Goal: Task Accomplishment & Management: Use online tool/utility

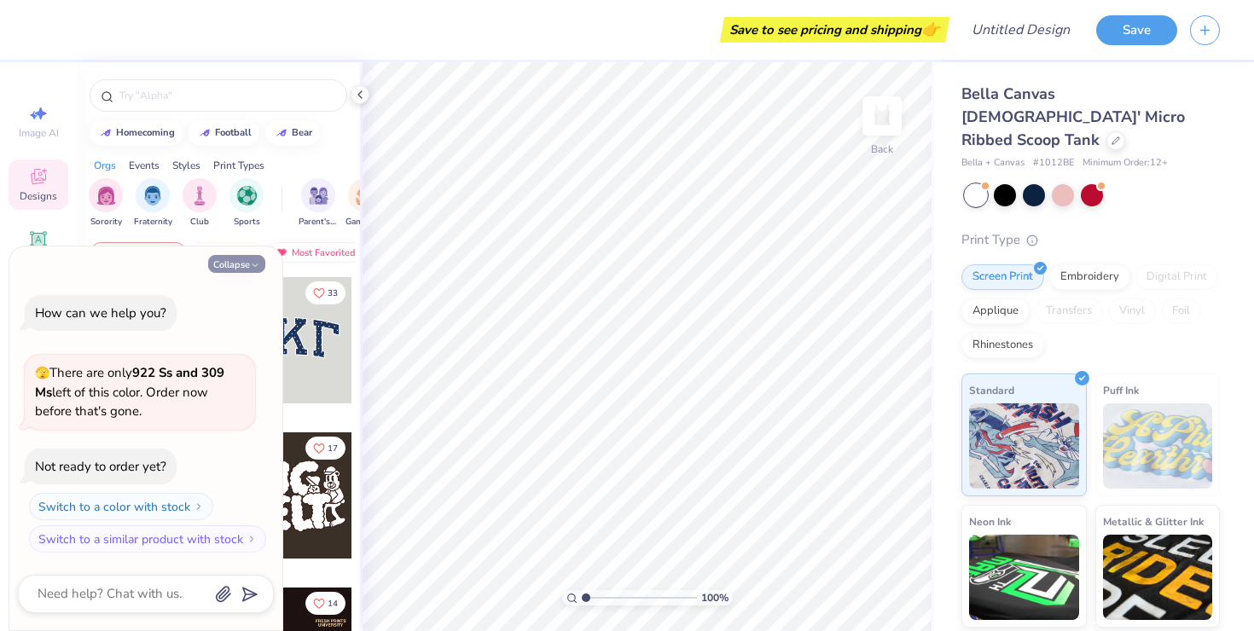
click at [224, 266] on button "Collapse" at bounding box center [236, 264] width 57 height 18
type textarea "x"
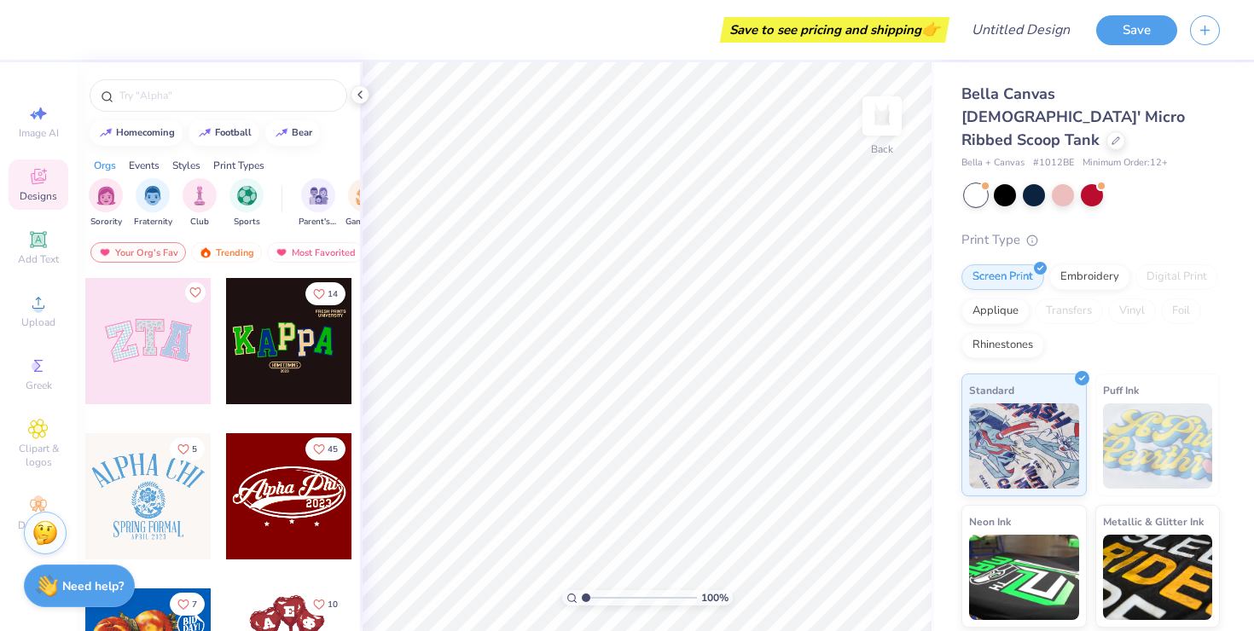
scroll to position [443, 0]
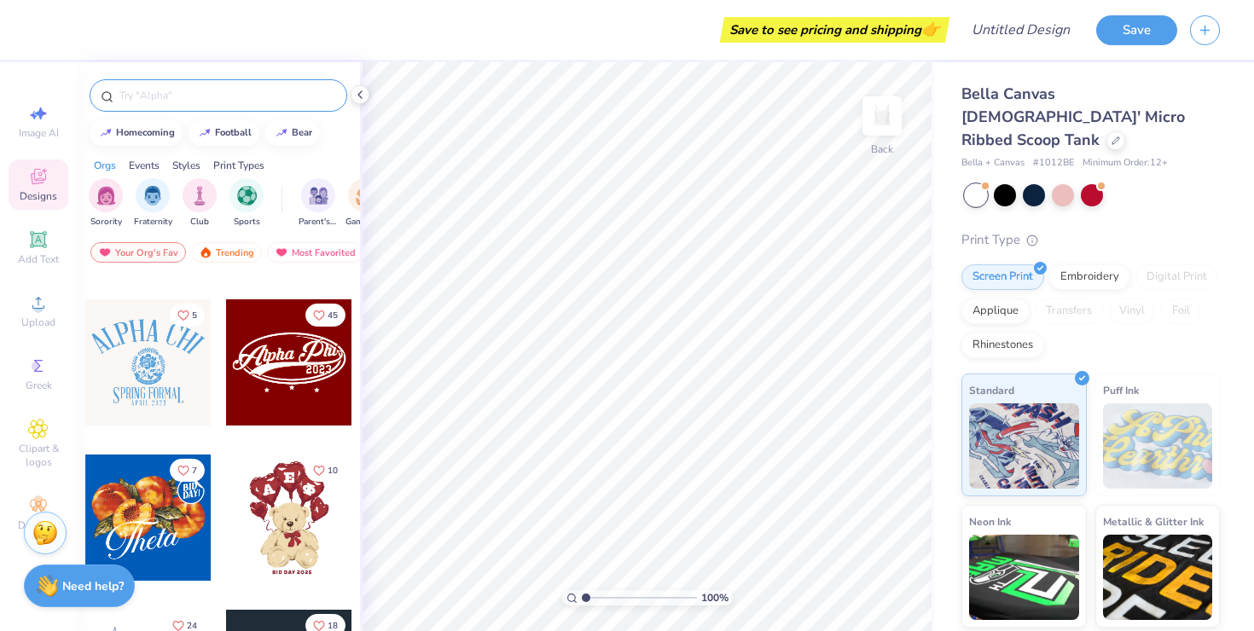
click at [152, 99] on input "text" at bounding box center [227, 95] width 218 height 17
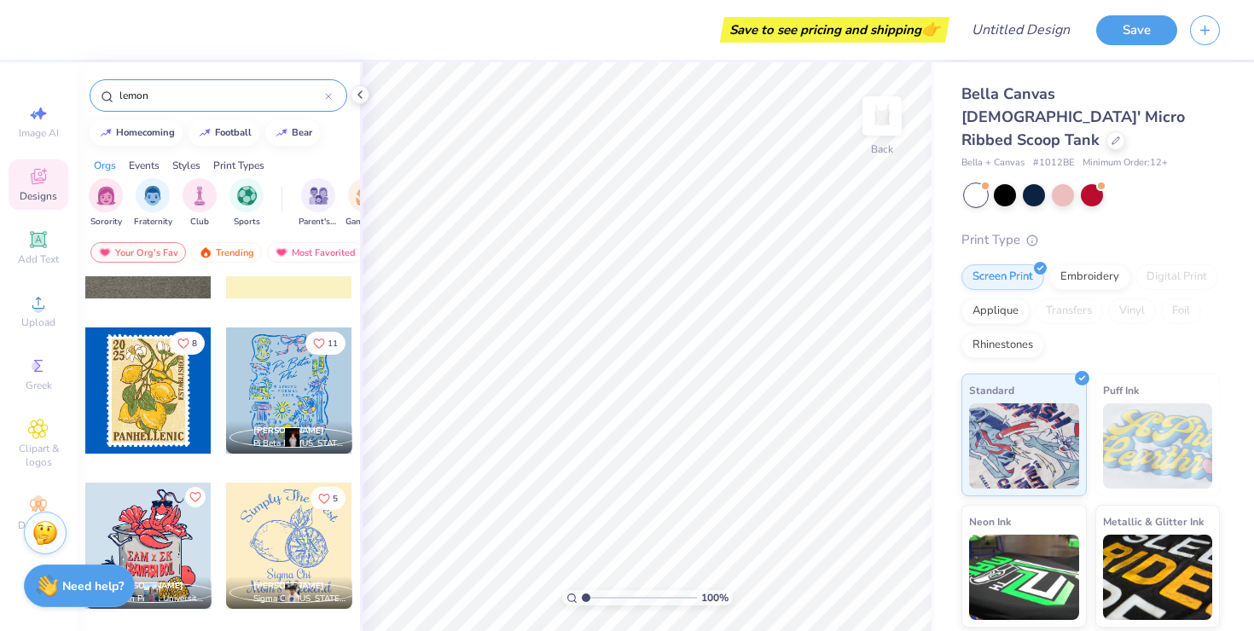
scroll to position [3114, 0]
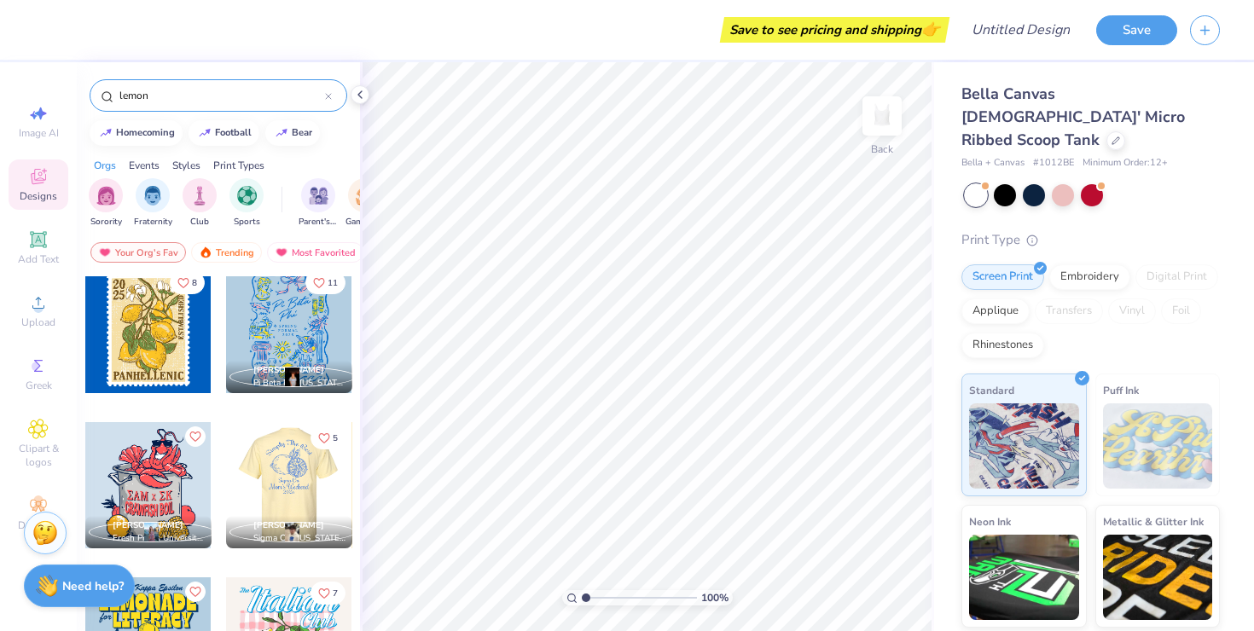
type input "lemon"
click at [226, 468] on div at bounding box center [163, 485] width 126 height 126
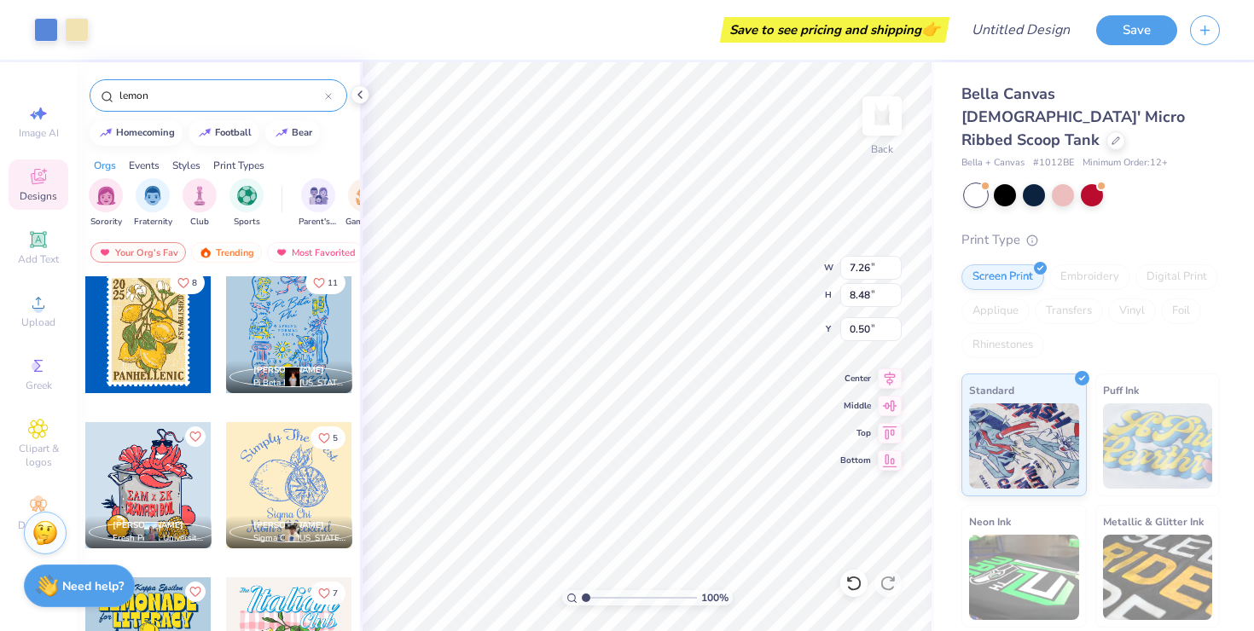
type input "0.50"
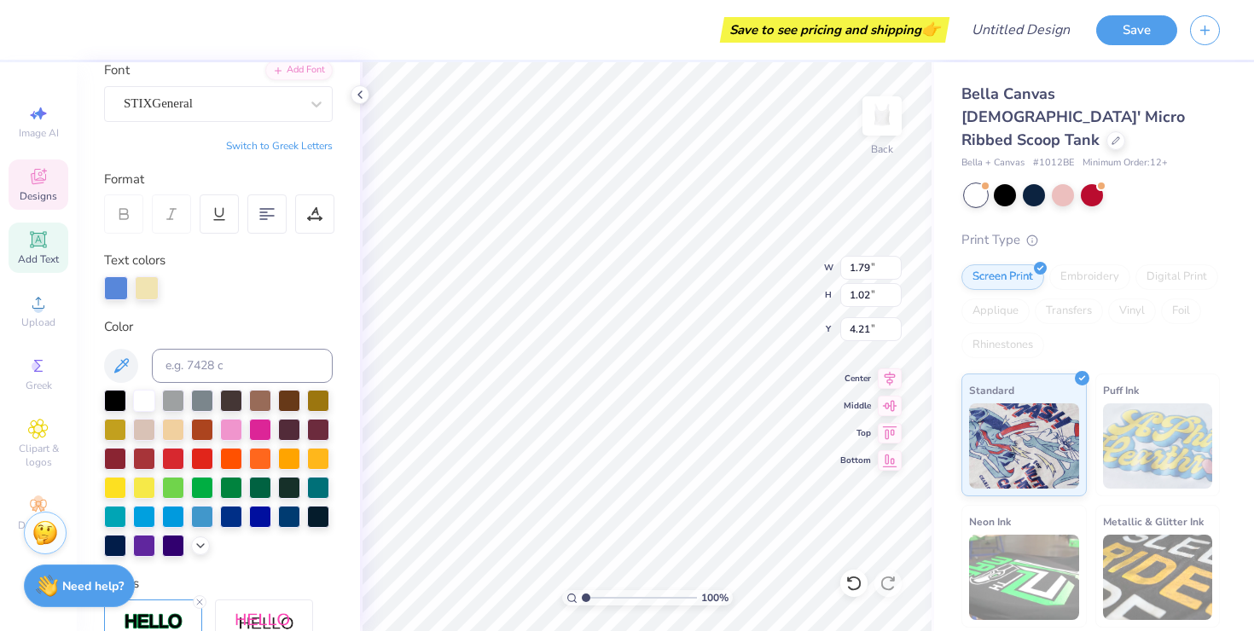
scroll to position [162, 0]
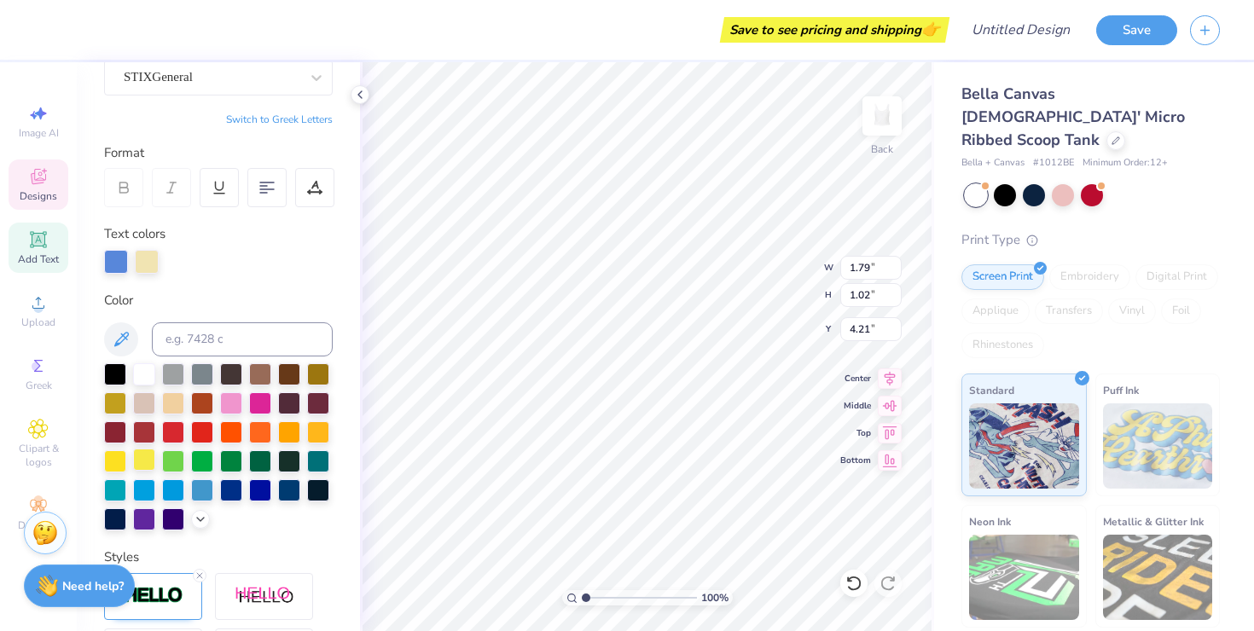
click at [133, 463] on div at bounding box center [144, 460] width 22 height 22
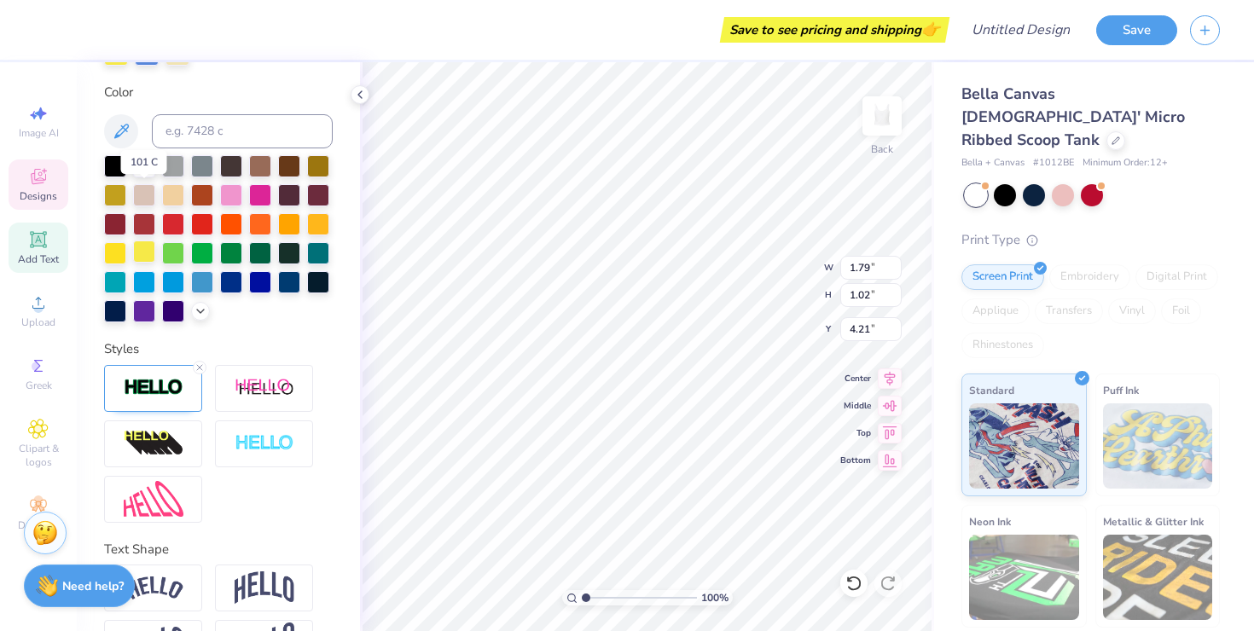
scroll to position [426, 0]
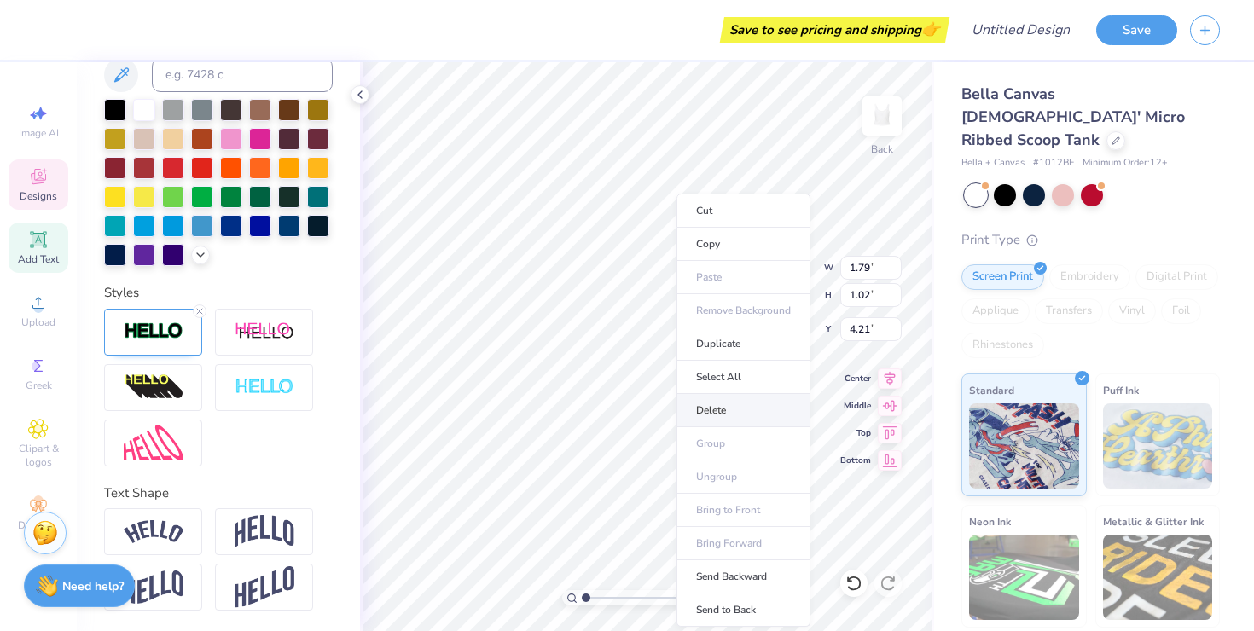
click at [719, 403] on li "Delete" at bounding box center [743, 410] width 134 height 33
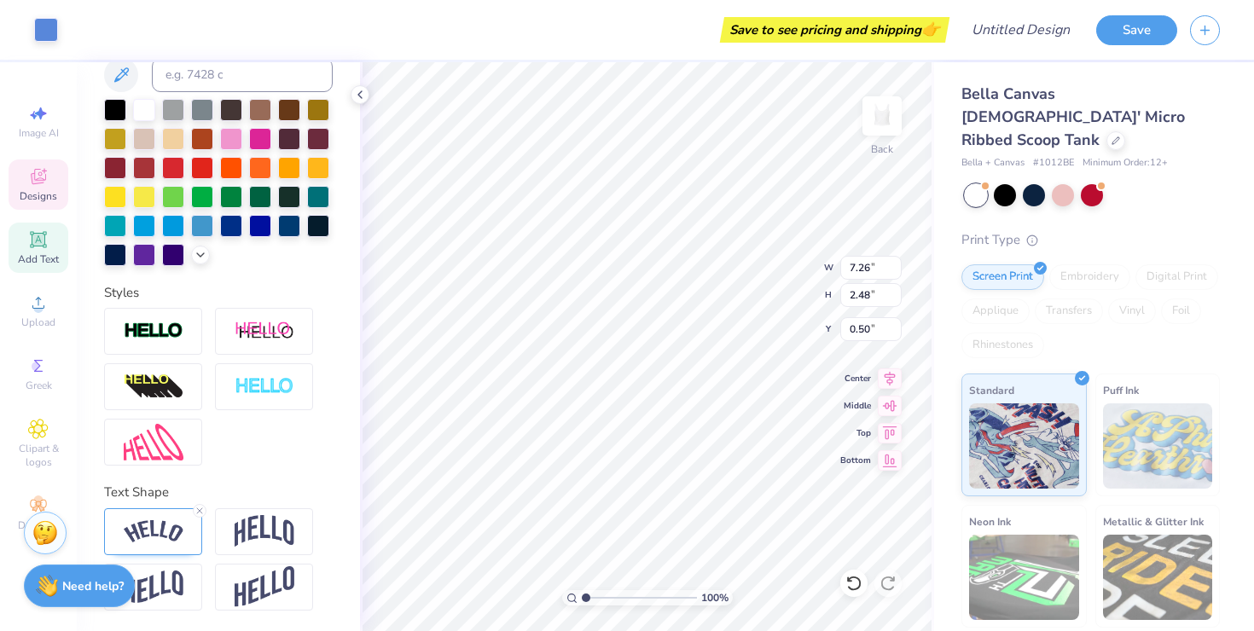
scroll to position [360, 0]
type input "7.26"
type input "2.48"
type input "0.50"
type input "7.26"
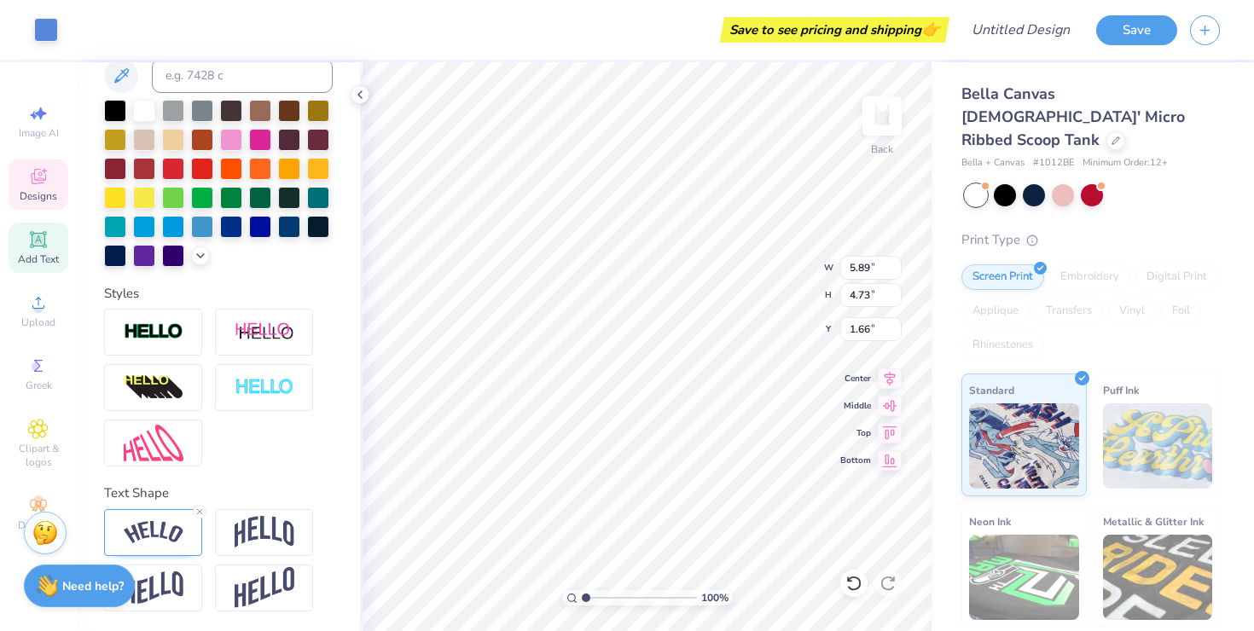
type input "2.48"
type input "0.50"
type input "1.48"
click at [120, 196] on div at bounding box center [115, 196] width 22 height 22
click at [168, 225] on div at bounding box center [173, 225] width 22 height 22
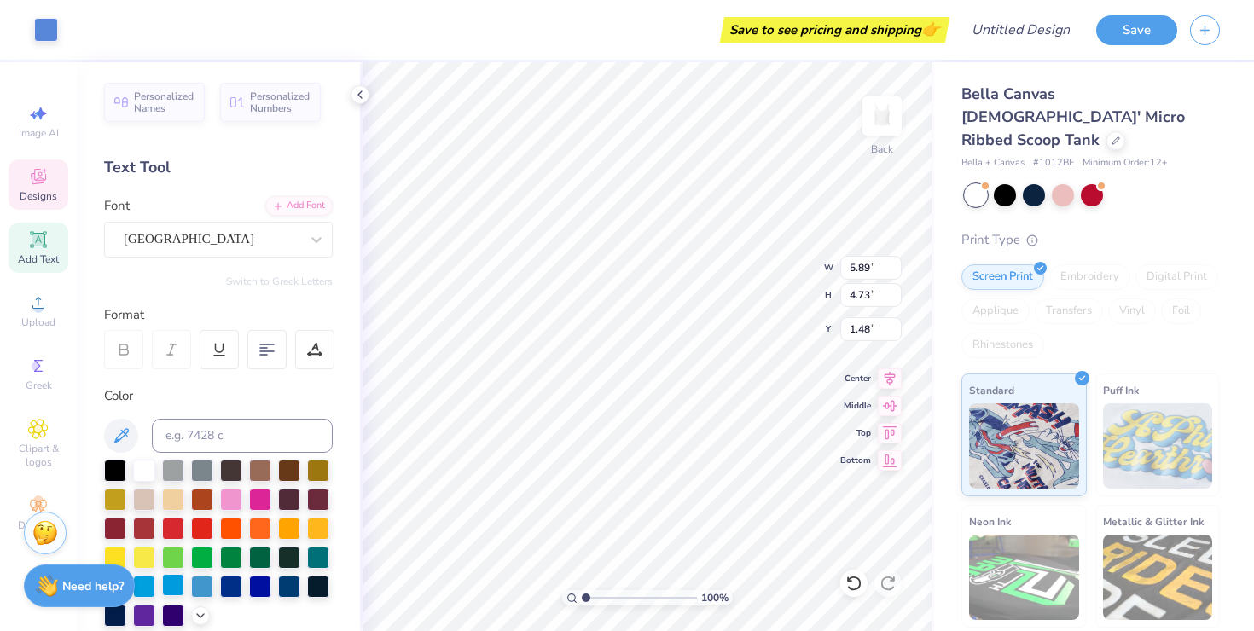
scroll to position [44, 0]
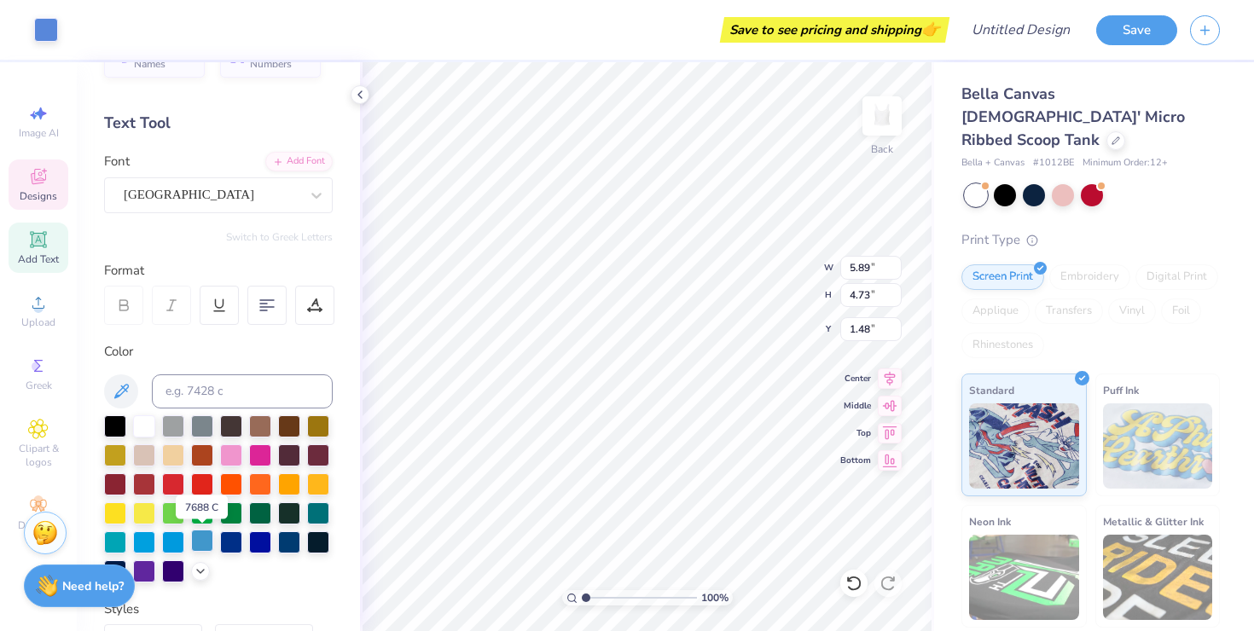
click at [197, 544] on div at bounding box center [202, 541] width 22 height 22
click at [203, 538] on div at bounding box center [202, 541] width 22 height 22
type input "7.26"
type input "2.48"
type input "0.50"
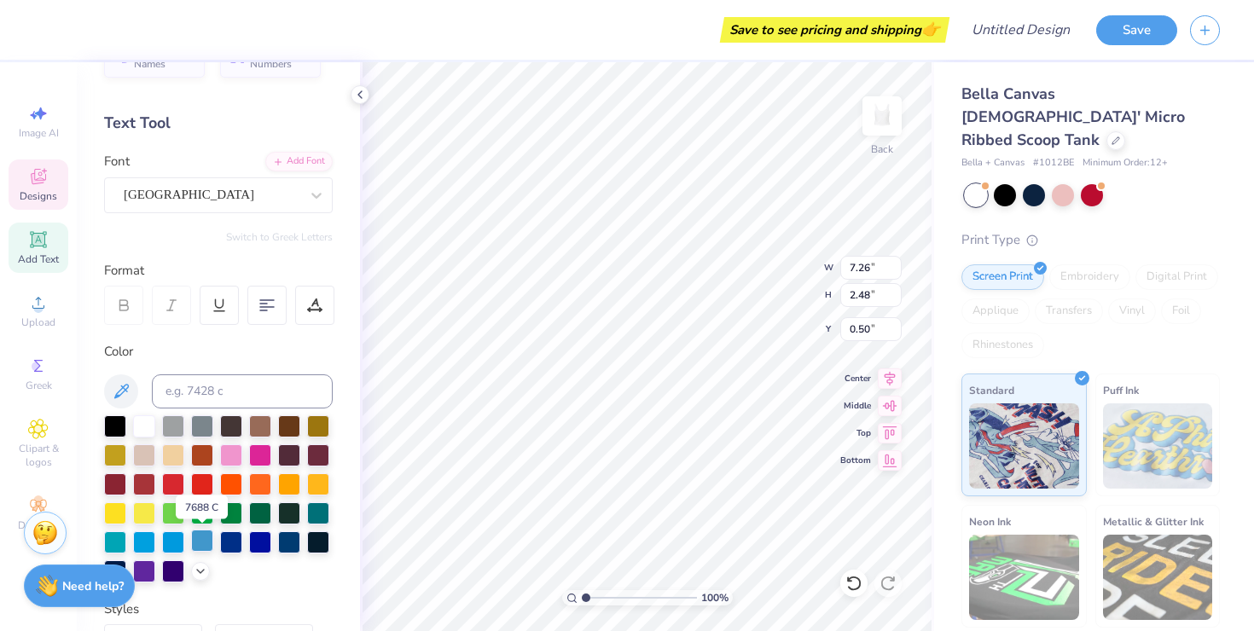
click at [201, 534] on div at bounding box center [202, 541] width 22 height 22
click at [143, 536] on div at bounding box center [144, 541] width 22 height 22
click at [206, 536] on div at bounding box center [202, 541] width 22 height 22
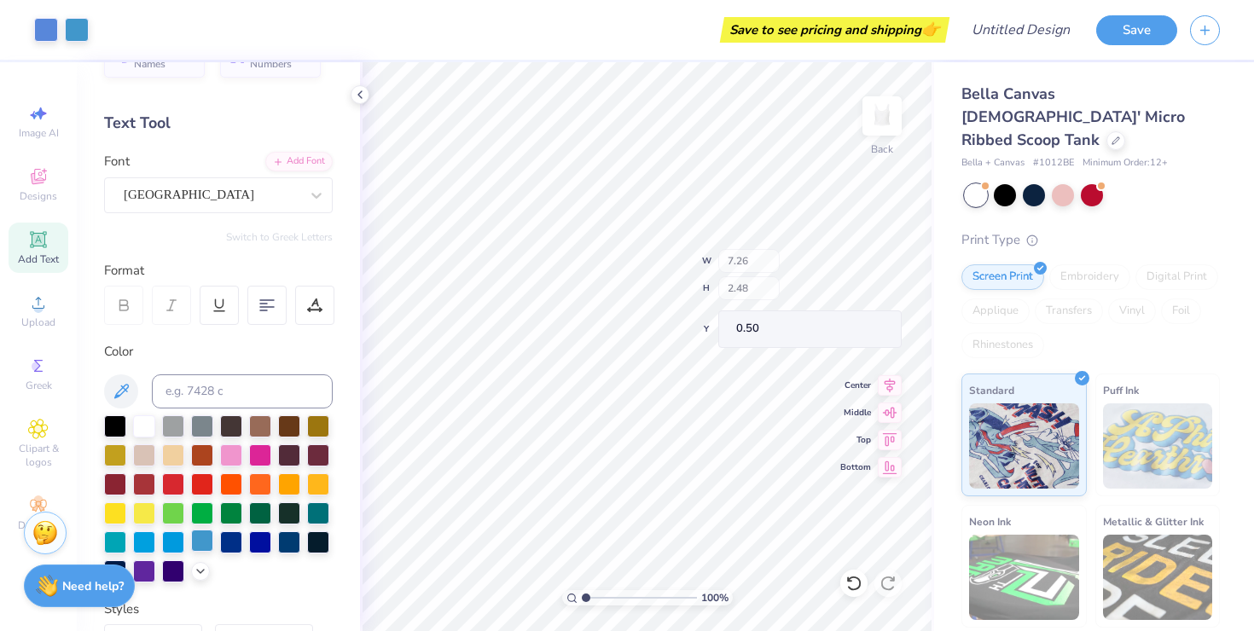
type input "5.89"
type input "4.73"
type input "1.48"
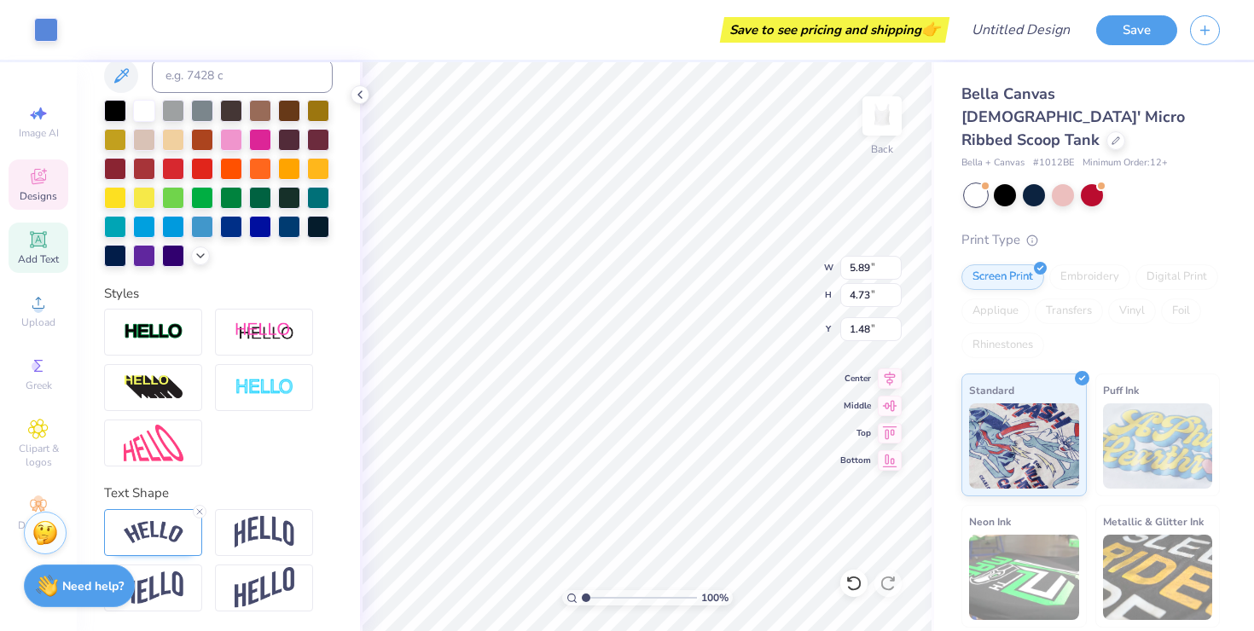
scroll to position [0, 0]
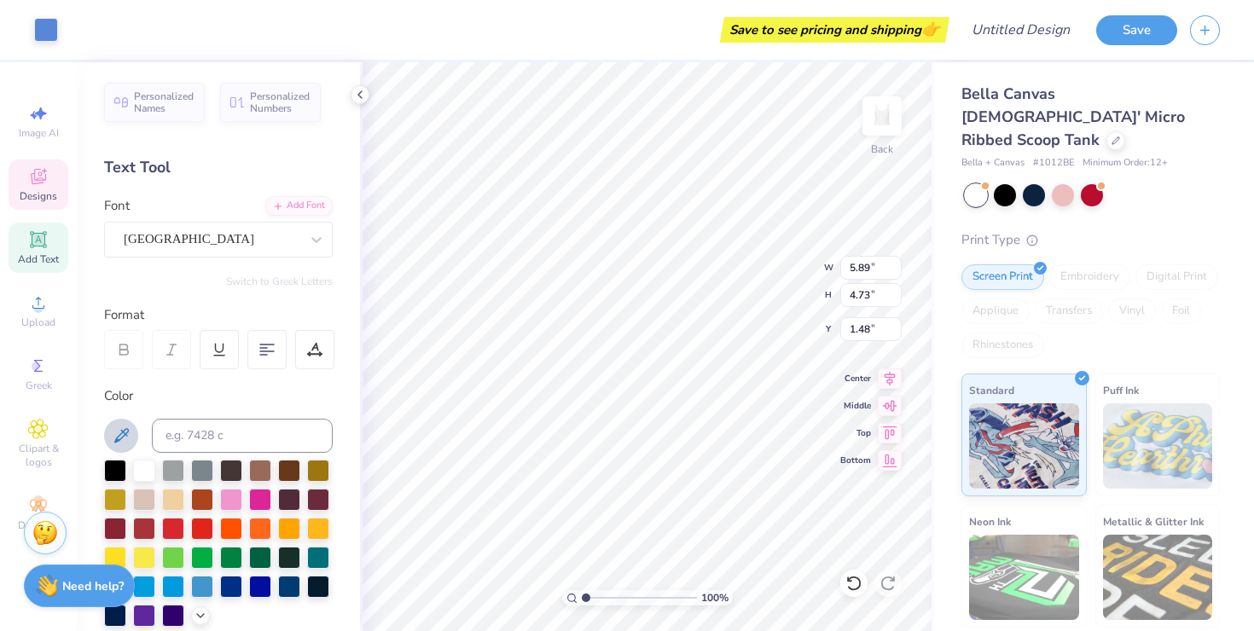
click at [118, 431] on icon at bounding box center [121, 436] width 20 height 20
click at [790, 284] on div "100 % Back W 5.89 5.89 " H 4.73 4.73 " Y 1.48 1.48 " Center Middle Top Bottom" at bounding box center [647, 346] width 574 height 569
click at [136, 559] on div at bounding box center [144, 556] width 22 height 22
type input "6.62"
type input "7.26"
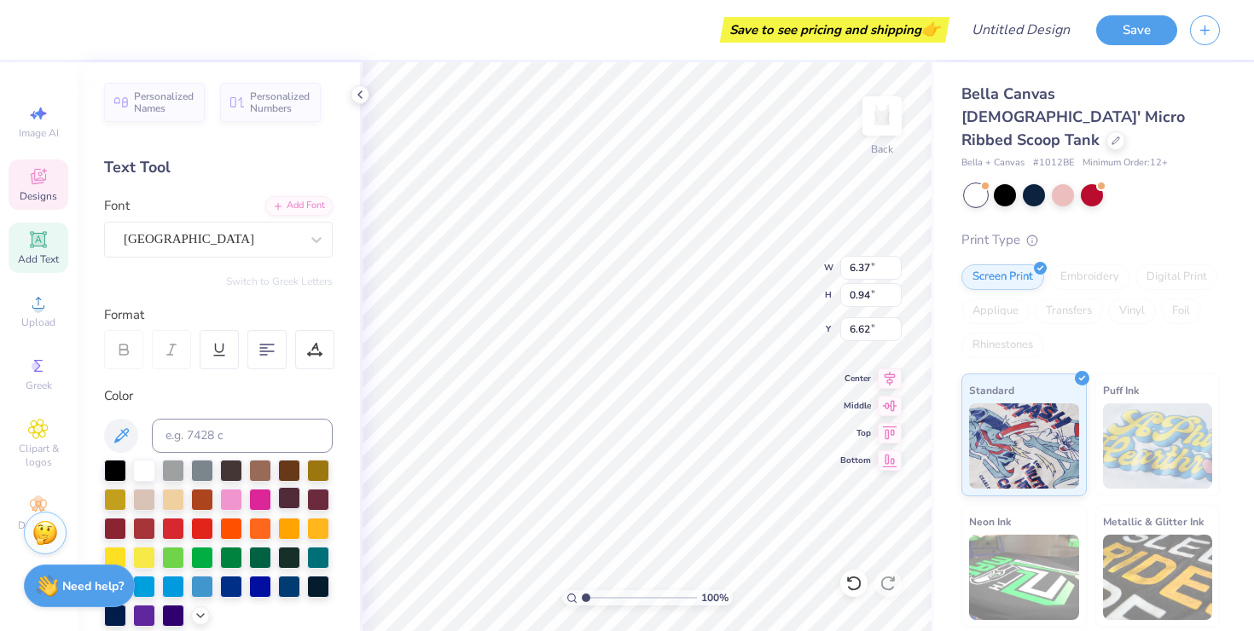
type input "2.48"
type input "0.50"
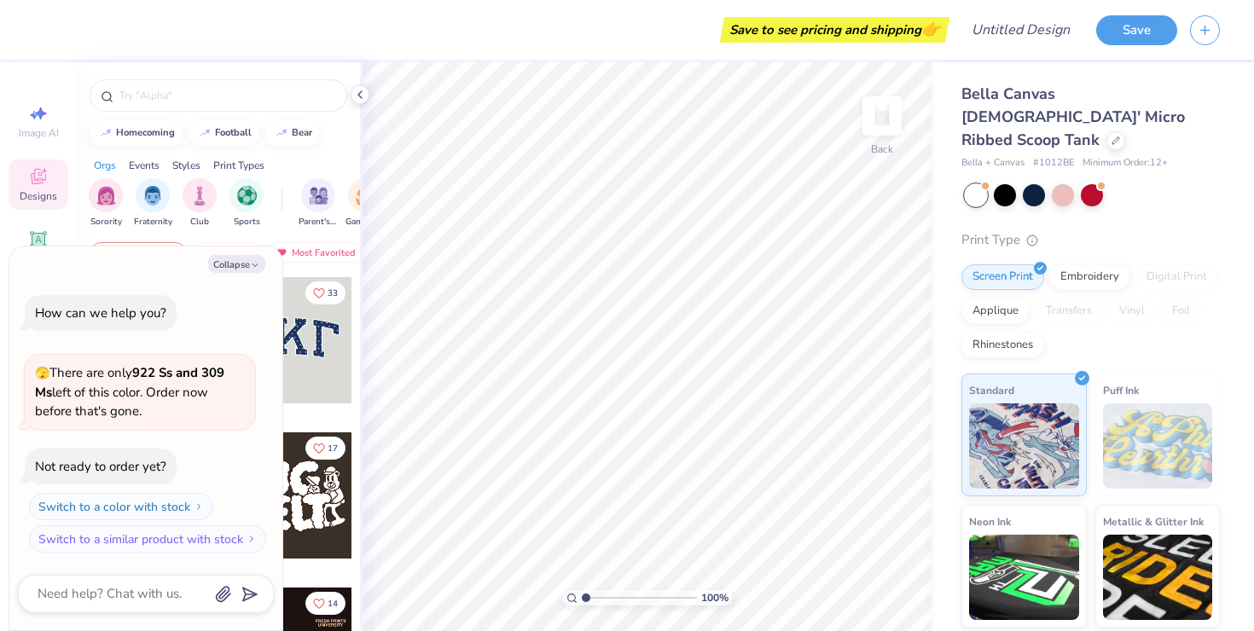
click at [248, 253] on div "Collapse How can we help you? 🫣 There are only 922 Ss and 309 Ms left of this c…" at bounding box center [145, 438] width 273 height 385
type textarea "x"
click at [217, 96] on input "text" at bounding box center [227, 95] width 218 height 17
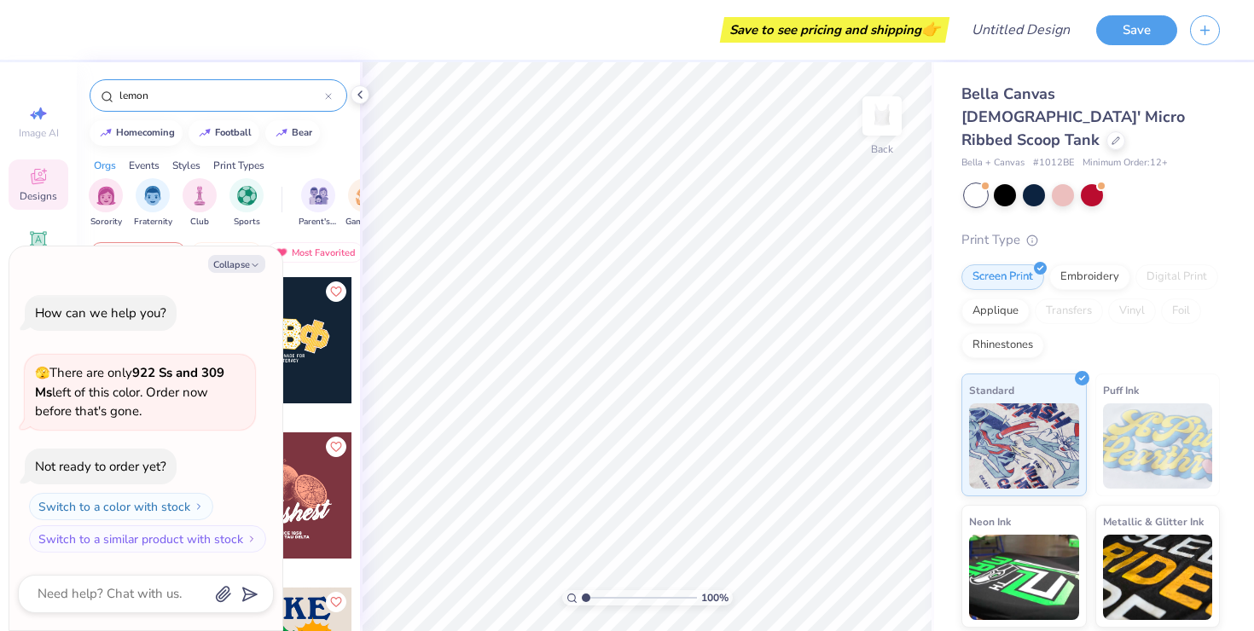
type input "lemon"
click at [256, 260] on icon "button" at bounding box center [255, 265] width 10 height 10
type textarea "x"
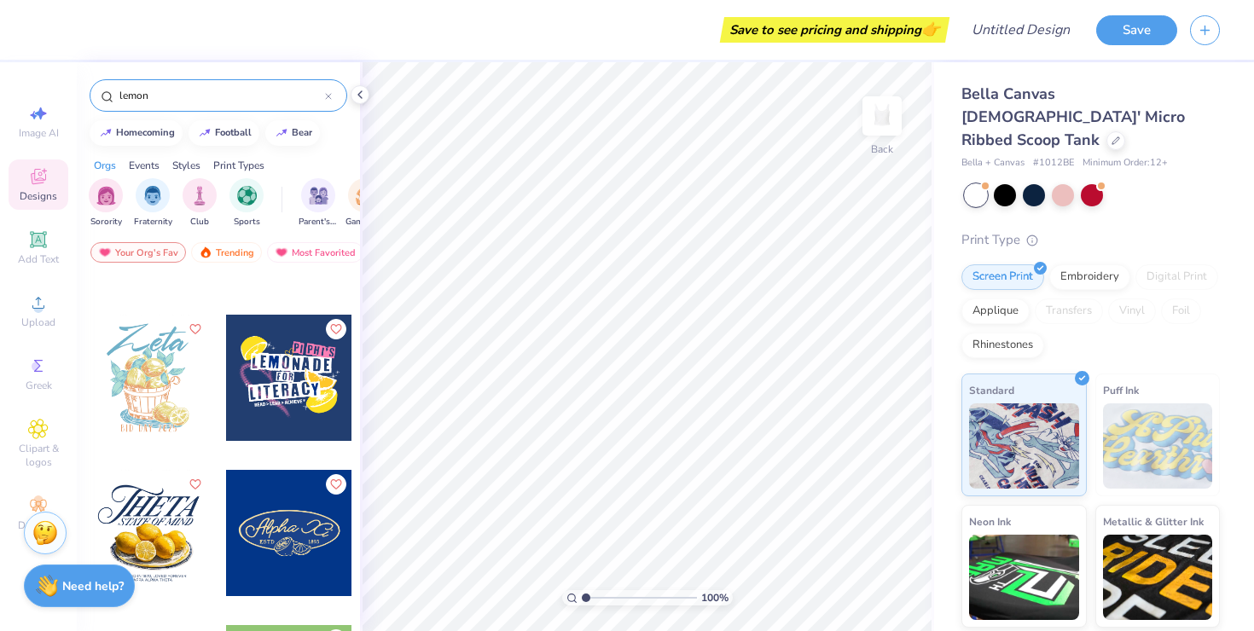
scroll to position [1640, 0]
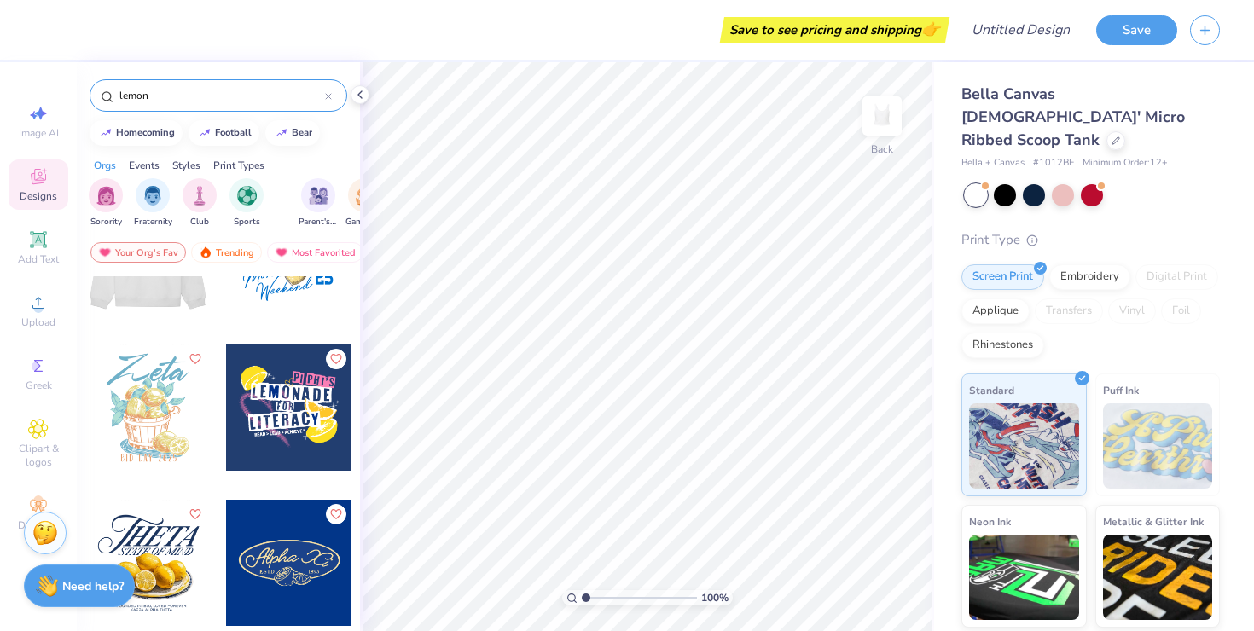
click at [174, 407] on div at bounding box center [148, 408] width 126 height 126
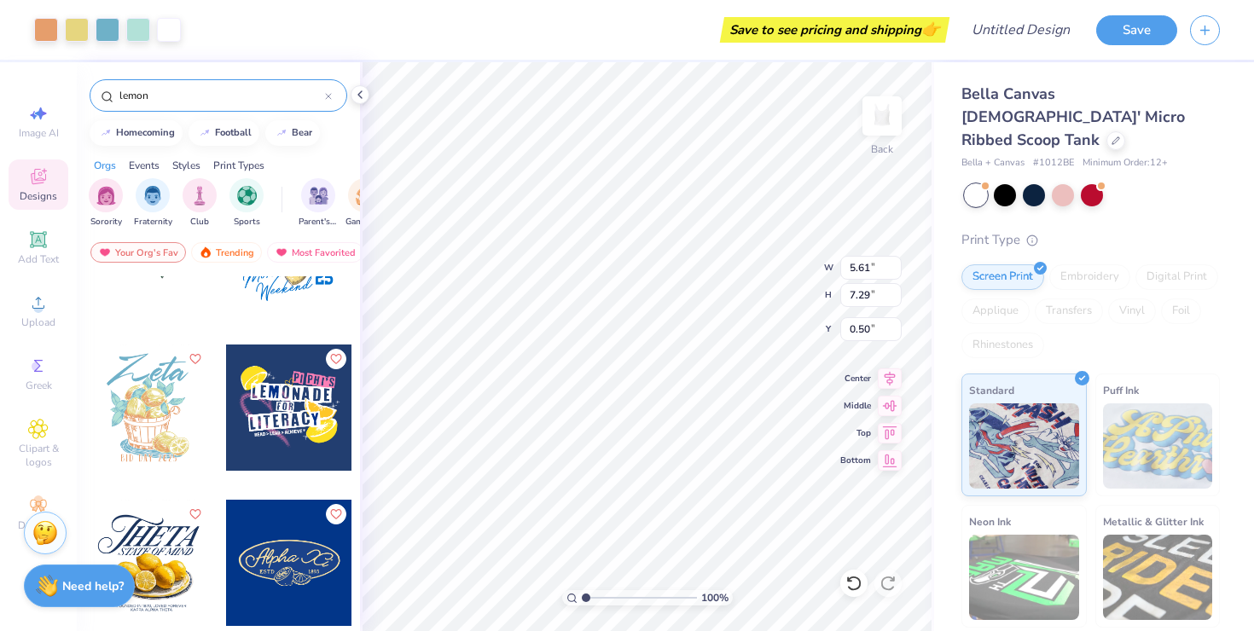
type input "0.50"
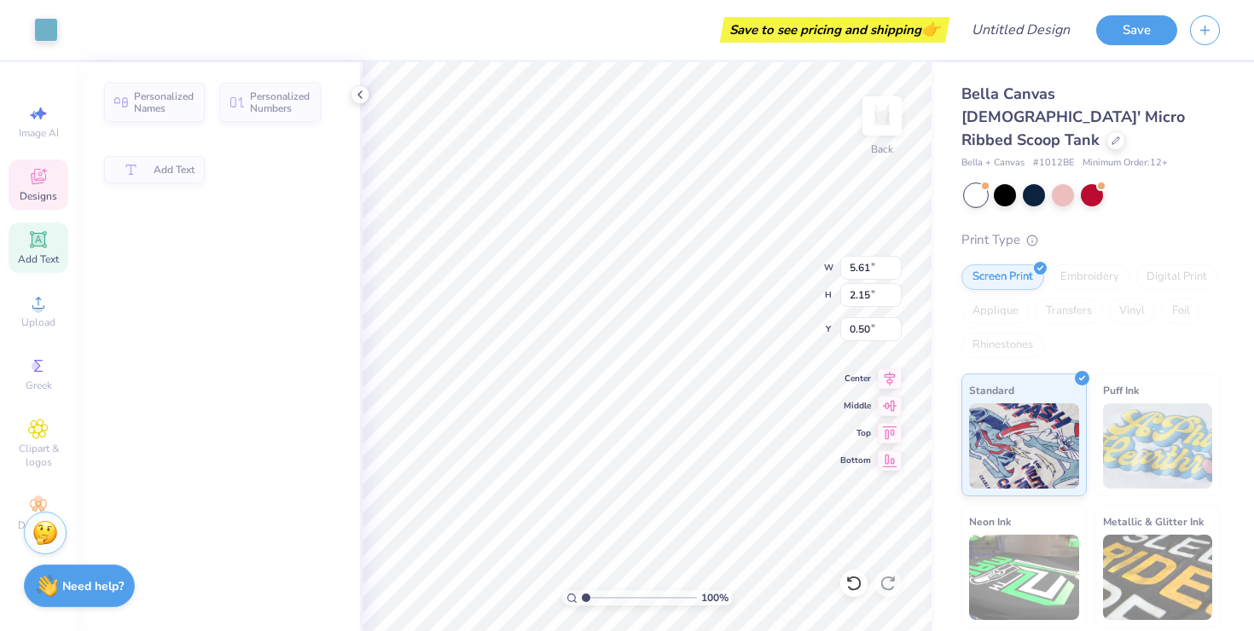
type input "2.15"
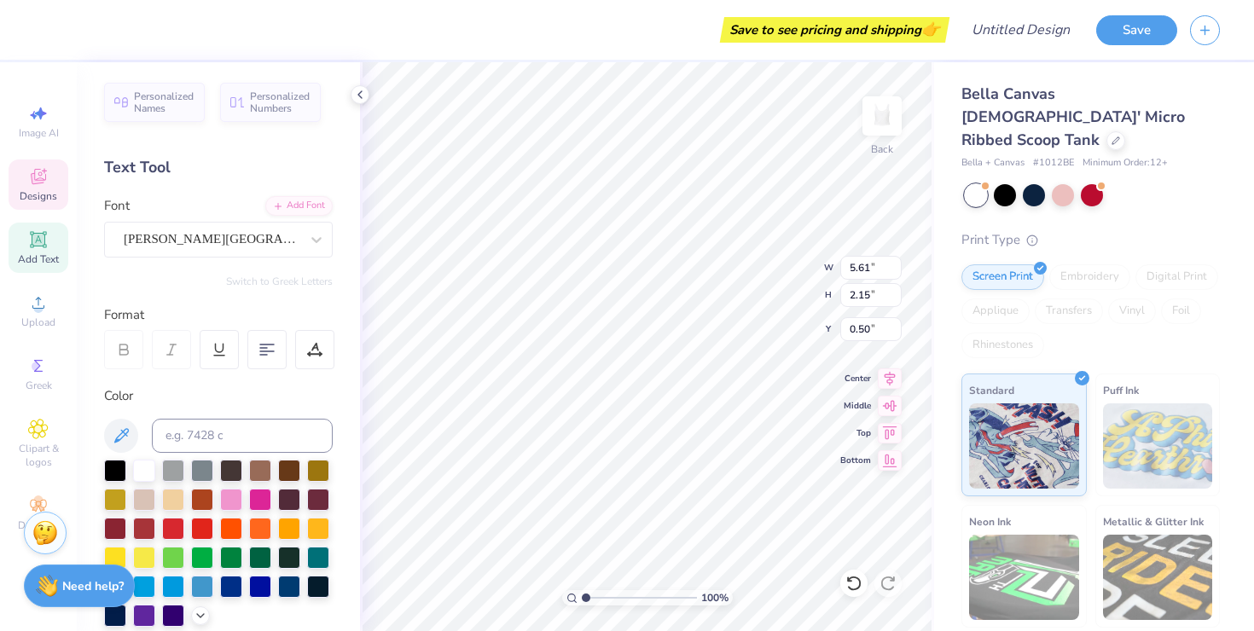
type textarea "Z"
type textarea "Big"
type input "0.50"
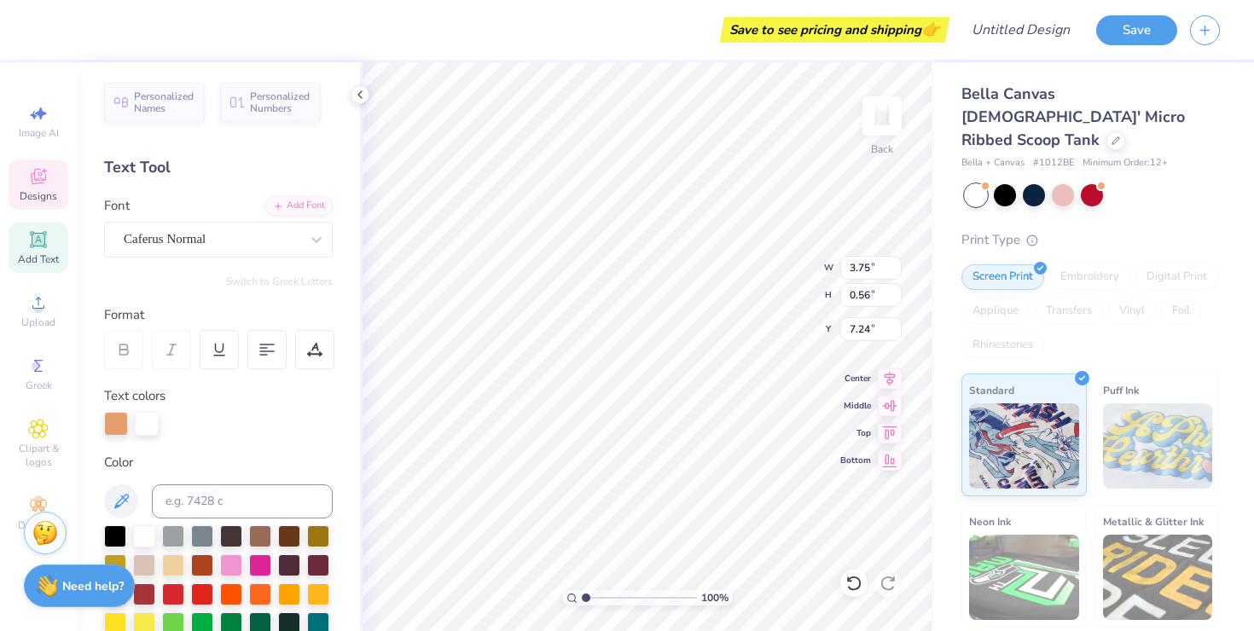
type input "7.55"
type textarea "B"
type textarea "Welcome to the best fam"
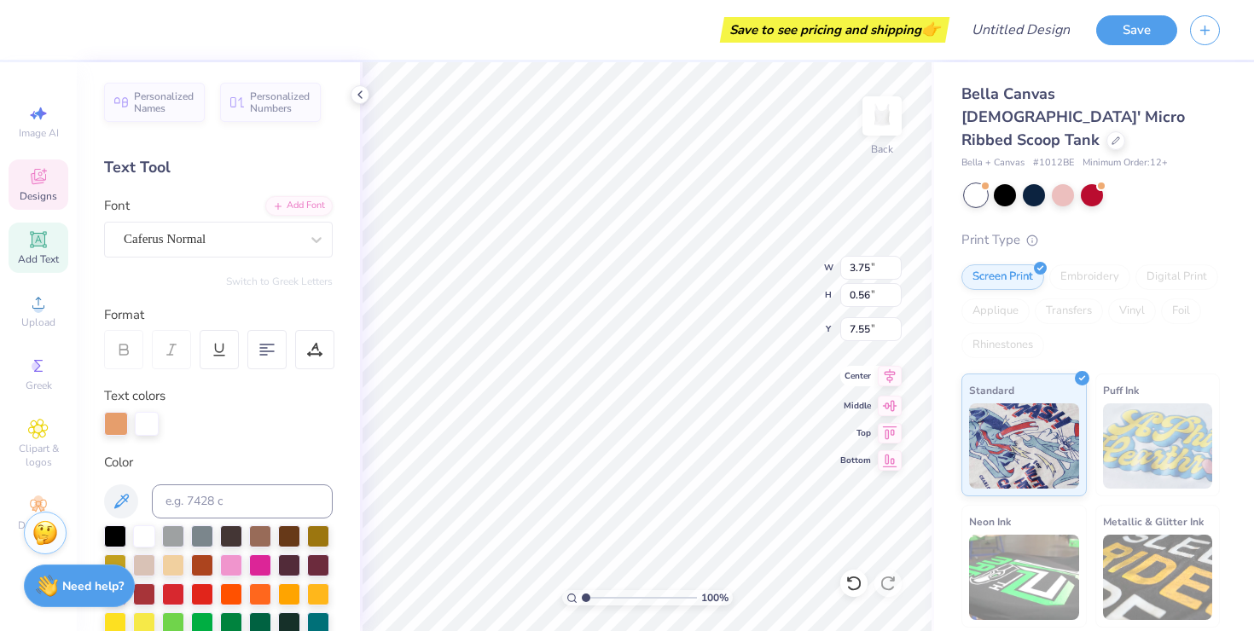
click at [884, 378] on icon at bounding box center [890, 376] width 24 height 20
click at [892, 375] on icon at bounding box center [890, 376] width 24 height 20
type input "5.06"
type input "1.36"
type input "7.15"
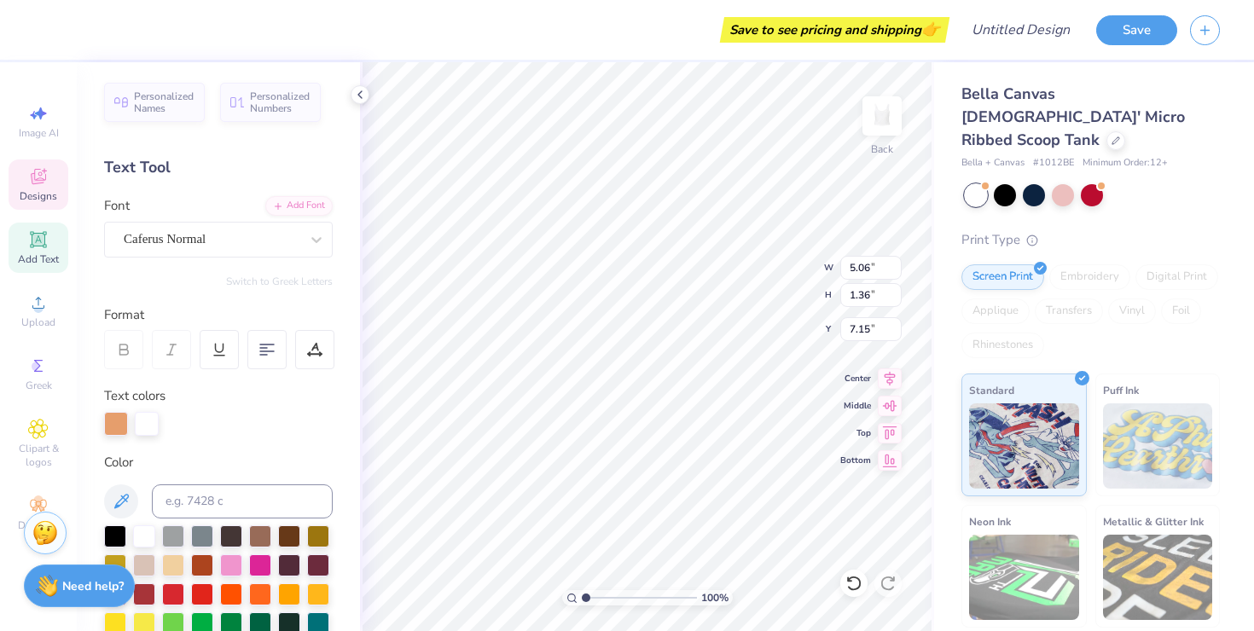
drag, startPoint x: 266, startPoint y: 345, endPoint x: 281, endPoint y: 382, distance: 40.2
click at [266, 345] on 376 at bounding box center [267, 345] width 14 height 0
click at [272, 339] on div at bounding box center [266, 349] width 39 height 39
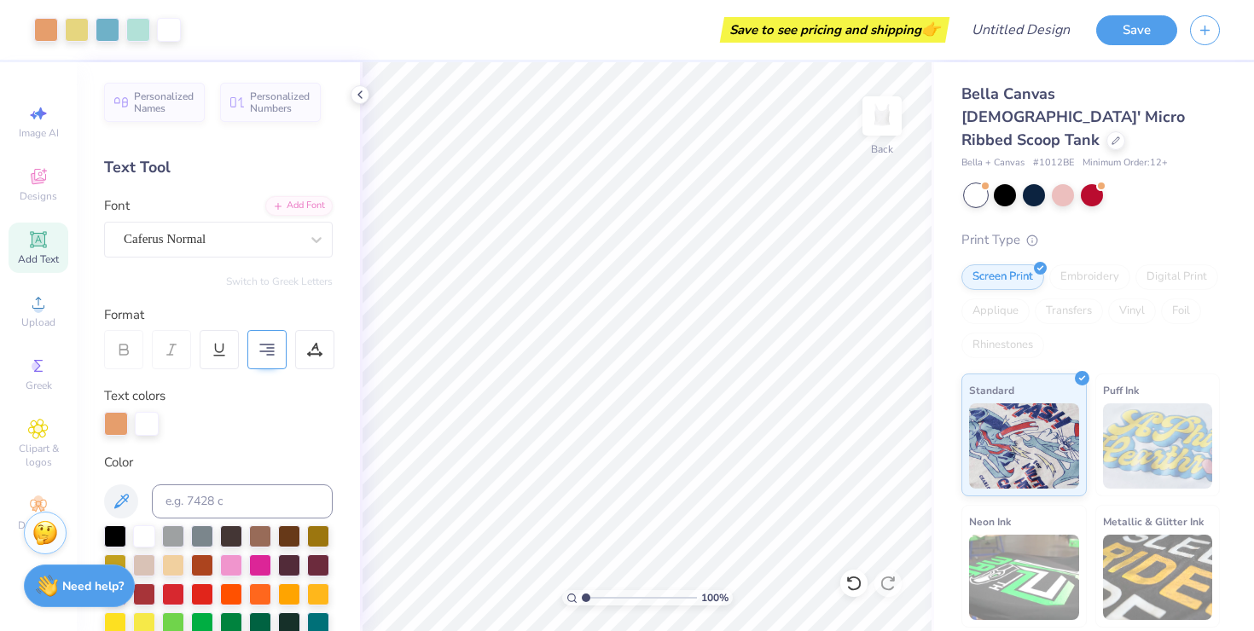
click at [255, 342] on div at bounding box center [266, 349] width 39 height 39
click at [275, 349] on div at bounding box center [266, 349] width 39 height 39
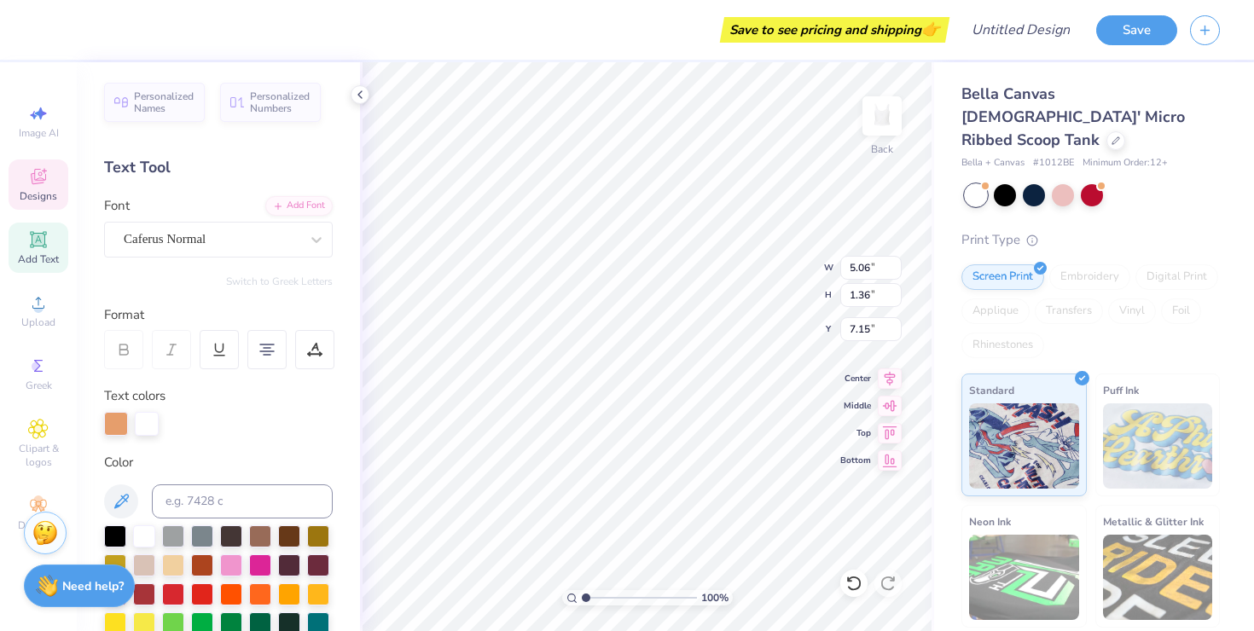
type input "7.55"
type input "4.30"
type input "4.78"
type input "2.57"
type input "4.35"
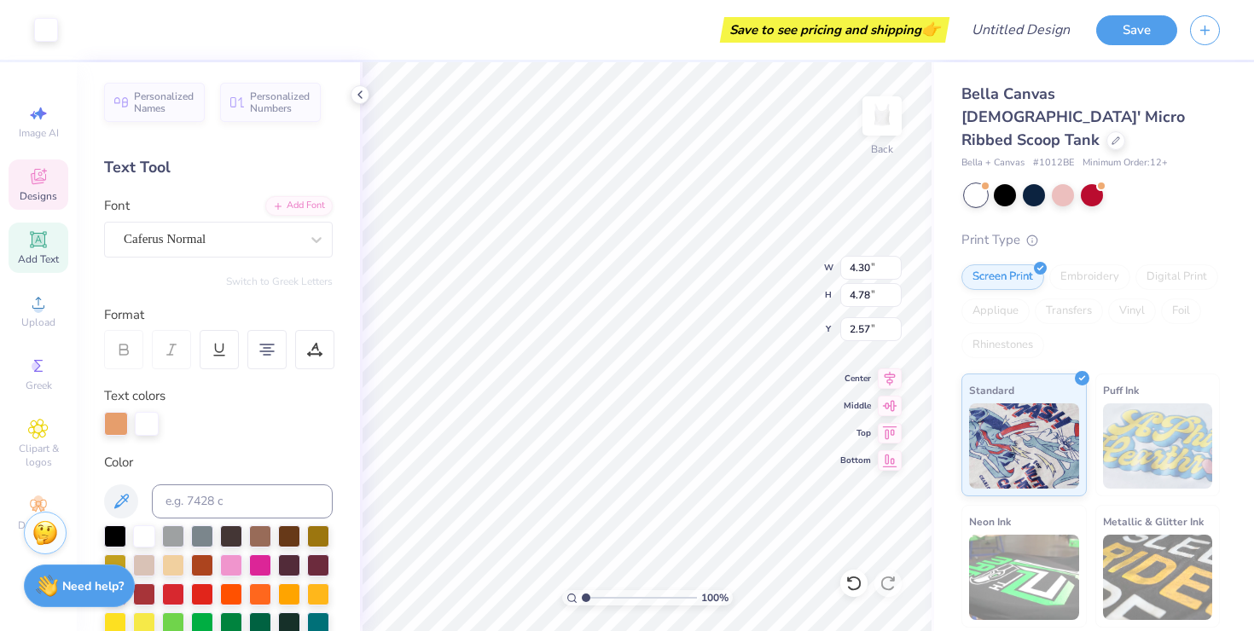
type input "4.72"
click at [845, 584] on icon at bounding box center [853, 583] width 17 height 17
click at [852, 579] on icon at bounding box center [853, 583] width 17 height 17
type input "2.60"
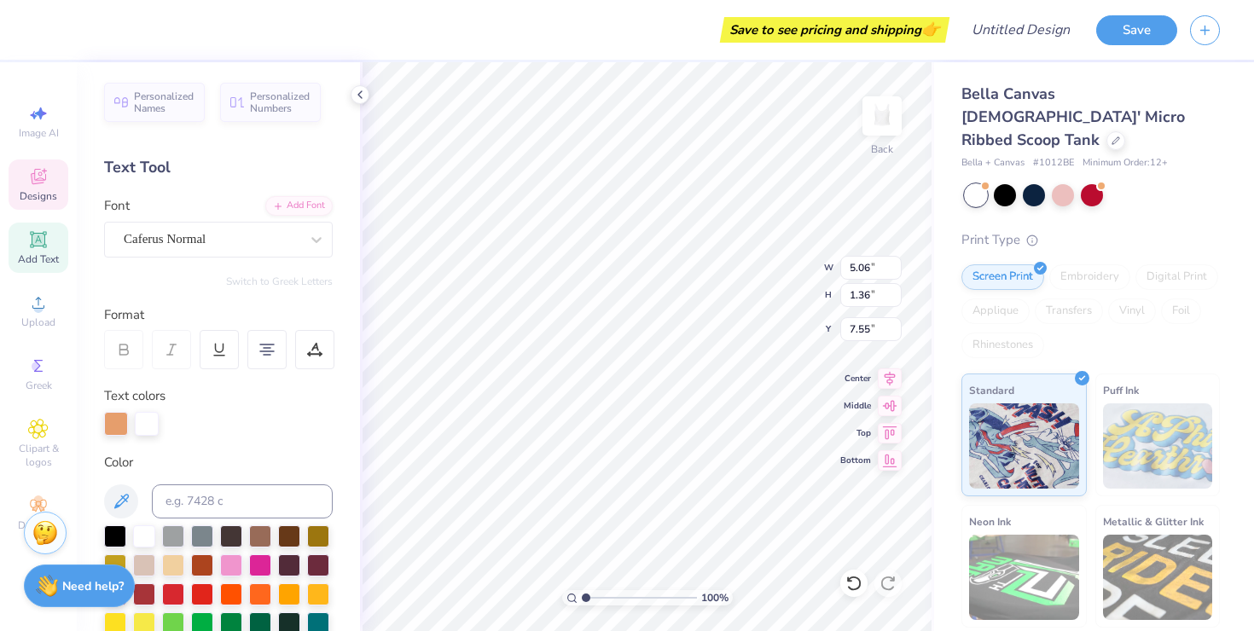
type input "7.55"
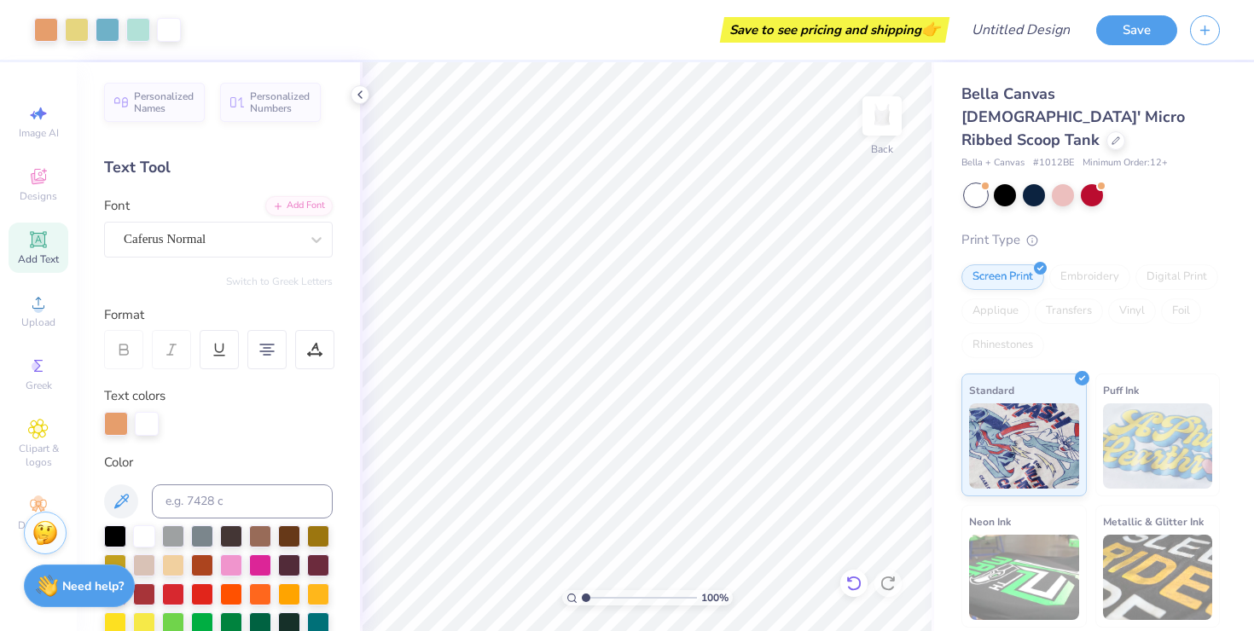
click at [849, 579] on icon at bounding box center [853, 583] width 14 height 15
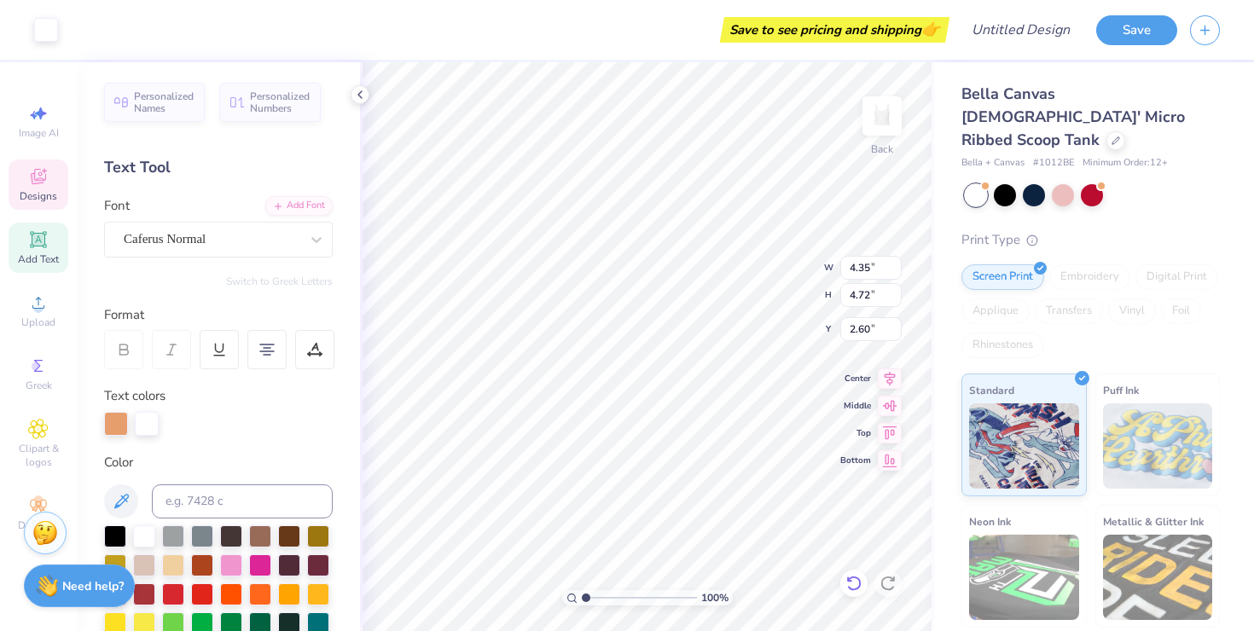
type input "4.11"
type input "5.00"
type input "3.34"
type input "2.57"
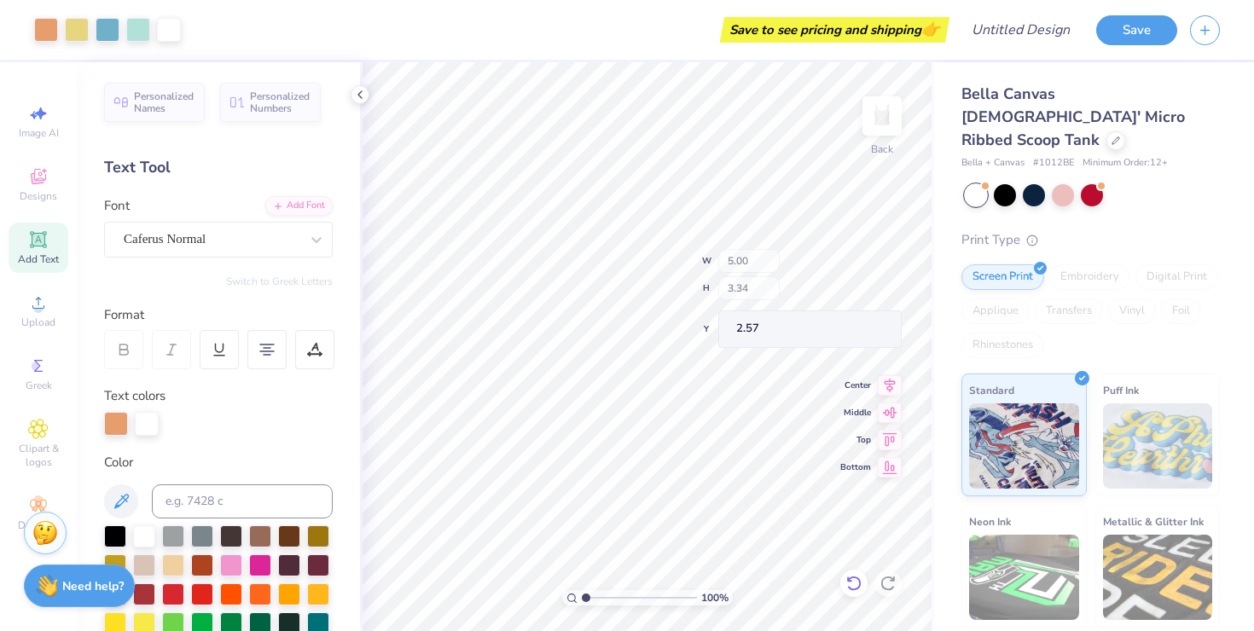
click at [797, 260] on div "100 % Back W 5.00 H 3.34 Y 2.57 Center Middle Top Bottom" at bounding box center [647, 346] width 574 height 569
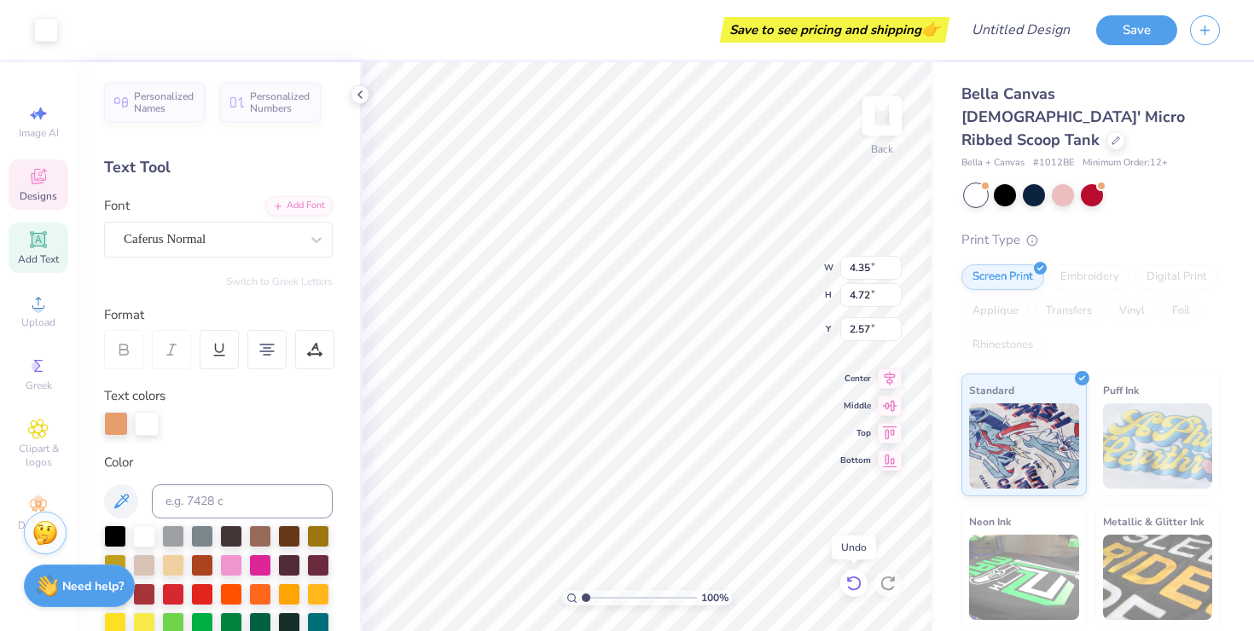
click at [858, 580] on icon at bounding box center [853, 583] width 14 height 15
click at [850, 581] on icon at bounding box center [849, 578] width 3 height 3
type input "2.60"
click at [850, 581] on icon at bounding box center [849, 578] width 3 height 3
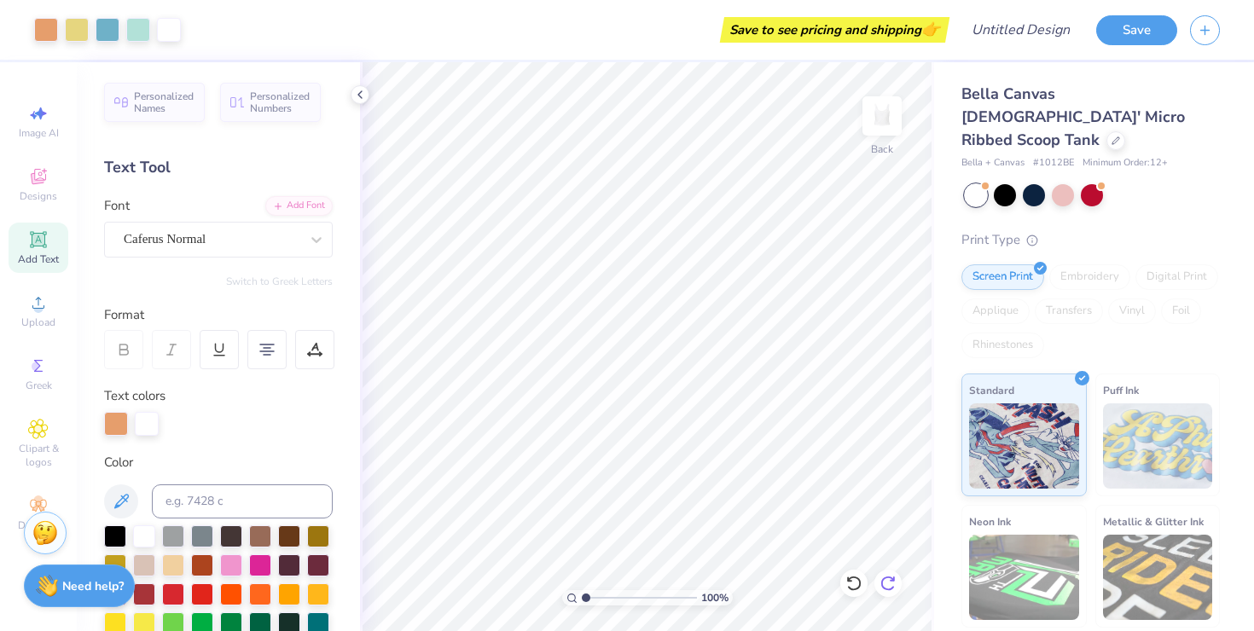
click at [889, 572] on div at bounding box center [887, 583] width 27 height 27
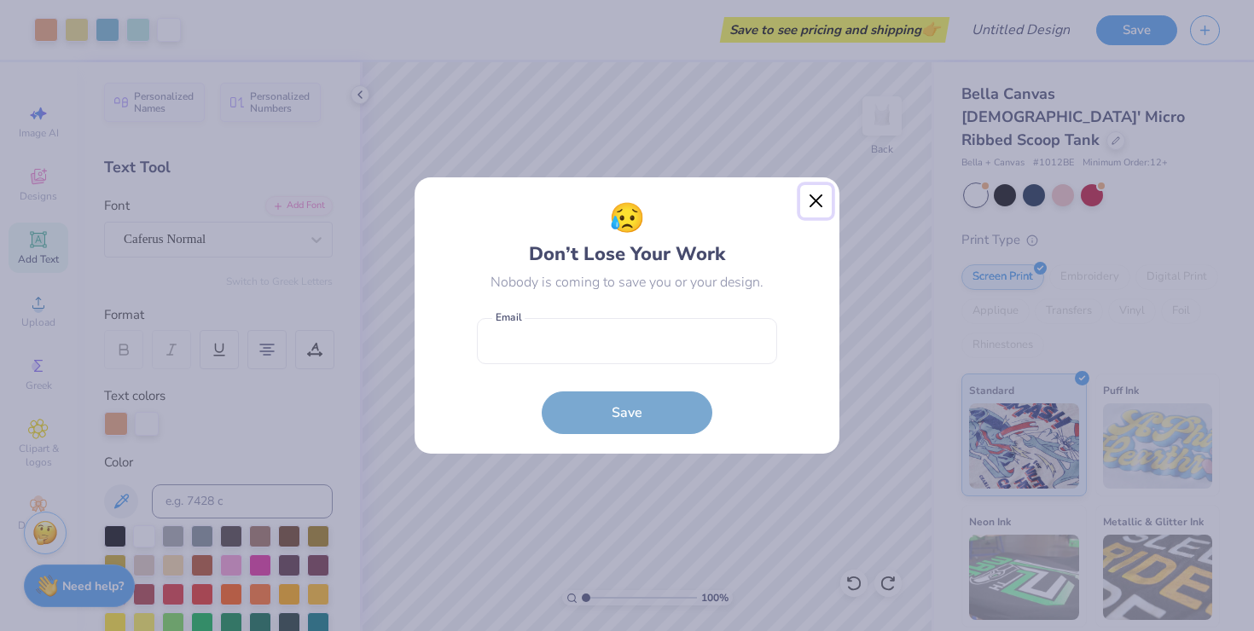
click at [812, 197] on button "Close" at bounding box center [816, 201] width 32 height 32
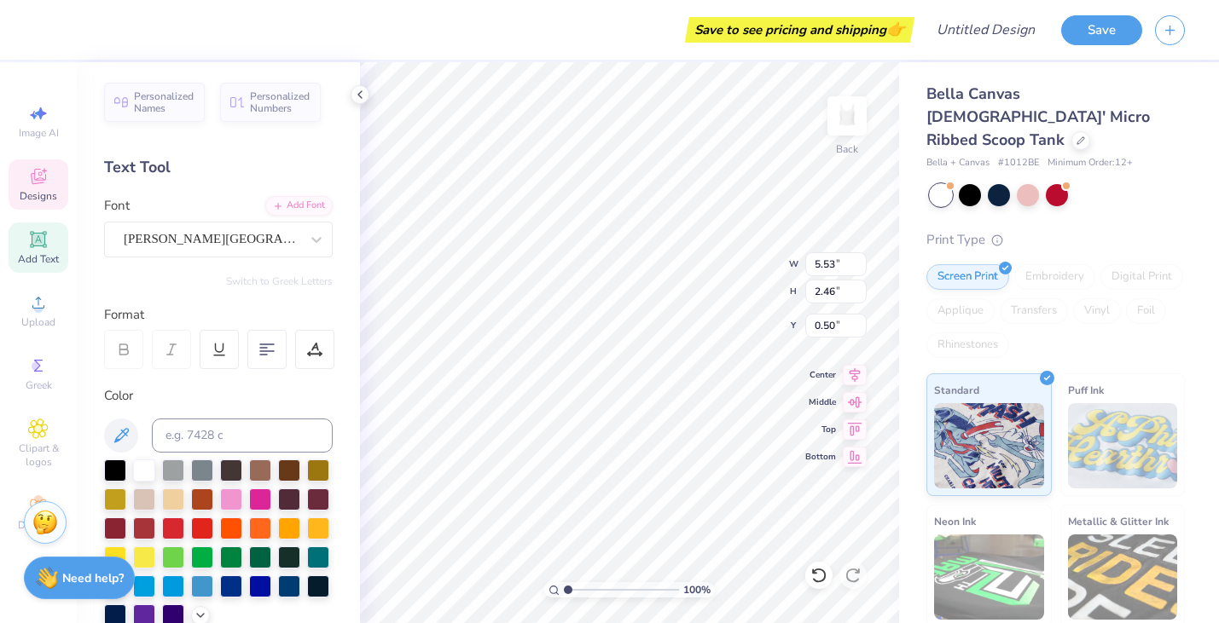
type textarea "Little"
type textarea "Gbig"
type textarea "Ggbig"
